Goal: Navigation & Orientation: Find specific page/section

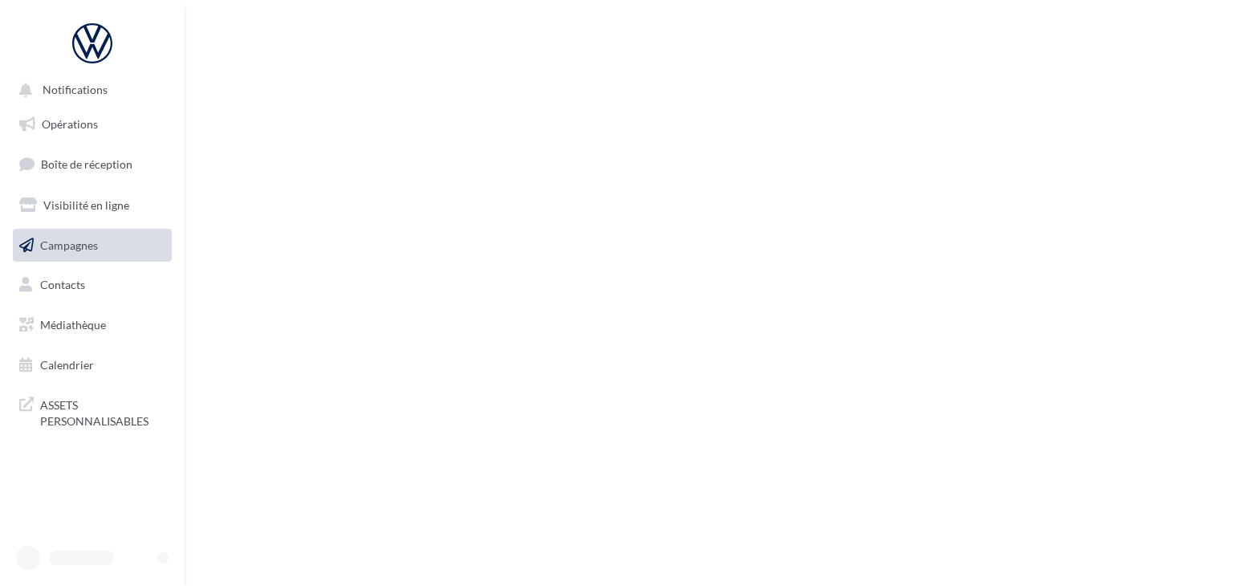
click at [92, 551] on div at bounding box center [81, 558] width 65 height 14
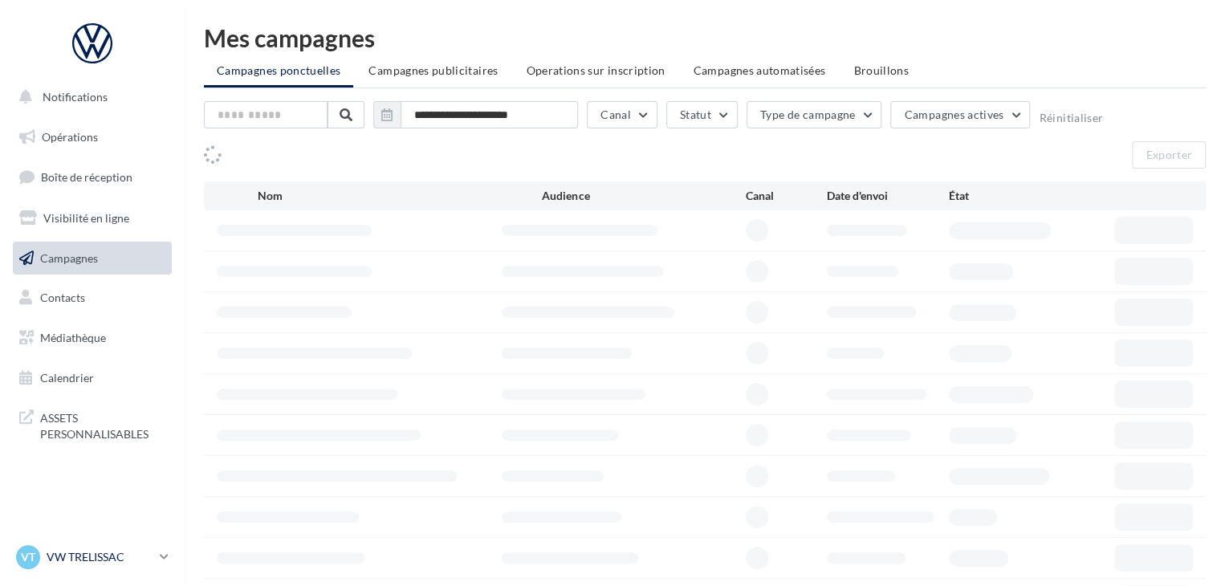
click at [116, 553] on p "VW TRELISSAC" at bounding box center [100, 557] width 107 height 16
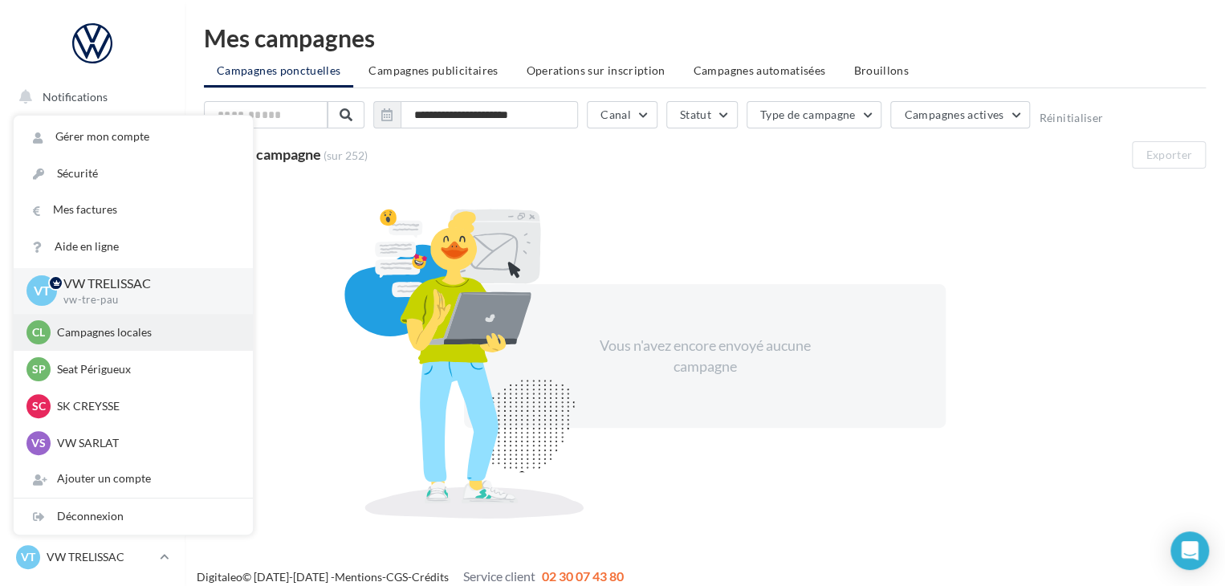
click at [79, 340] on p "Campagnes locales" at bounding box center [145, 332] width 177 height 16
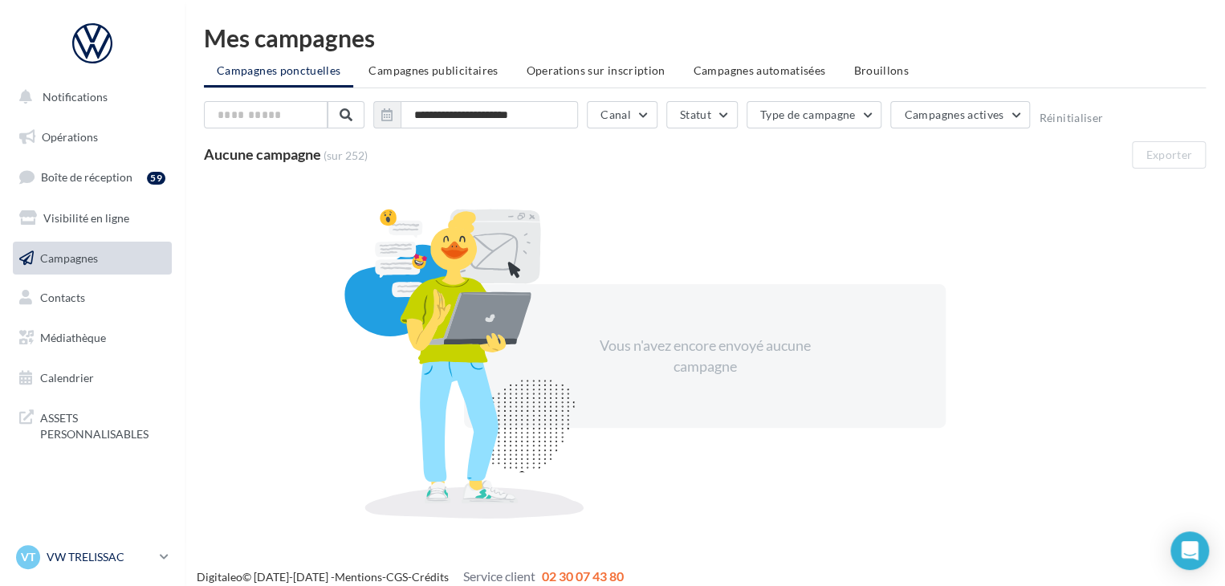
click at [71, 555] on p "VW TRELISSAC" at bounding box center [100, 557] width 107 height 16
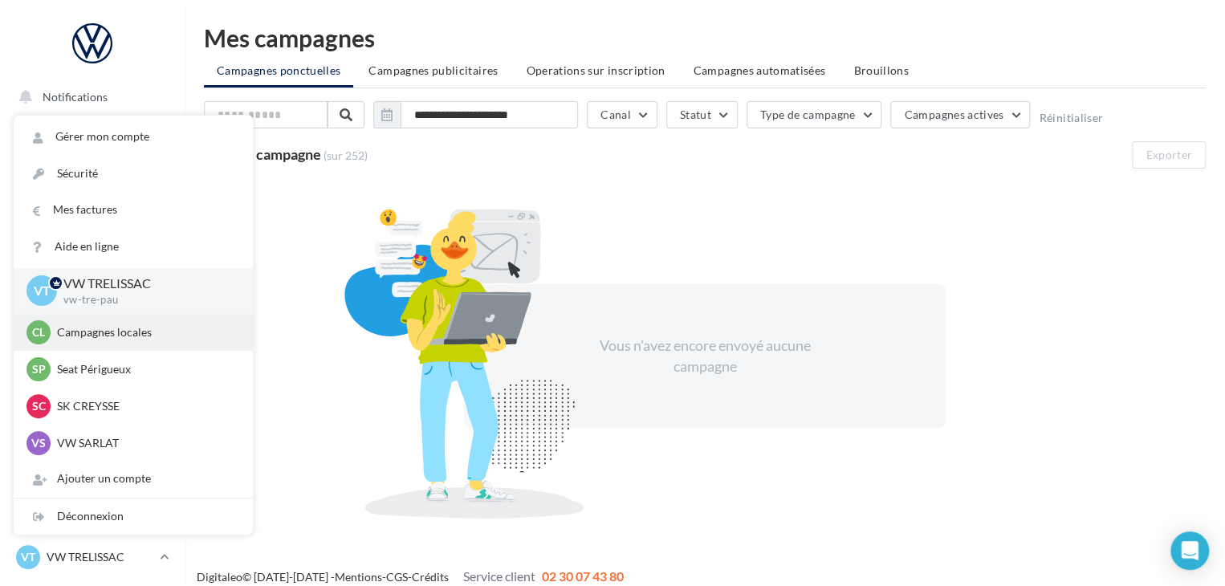
click at [104, 332] on p "Campagnes locales" at bounding box center [145, 332] width 177 height 16
